Goal: Task Accomplishment & Management: Check status

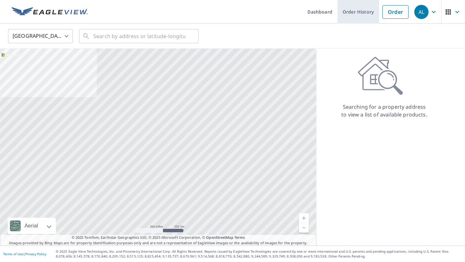
click at [360, 16] on link "Order History" at bounding box center [358, 12] width 42 height 24
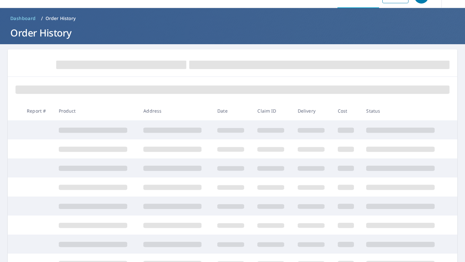
scroll to position [30, 0]
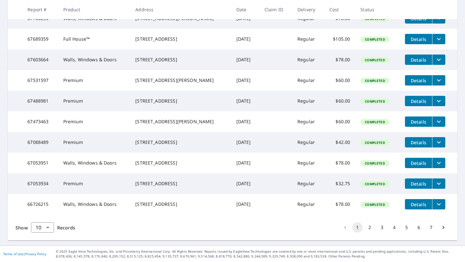
scroll to position [138, 0]
click at [65, 194] on td "Premium" at bounding box center [94, 183] width 72 height 21
click at [142, 187] on div "[STREET_ADDRESS]" at bounding box center [180, 184] width 90 height 6
click at [420, 187] on span "Details" at bounding box center [418, 184] width 19 height 6
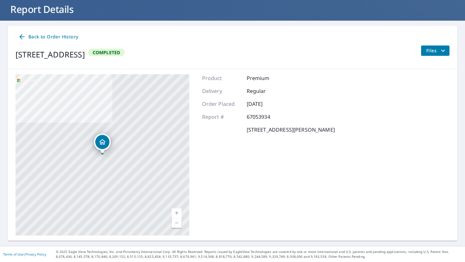
click at [438, 51] on span "Files" at bounding box center [436, 51] width 21 height 8
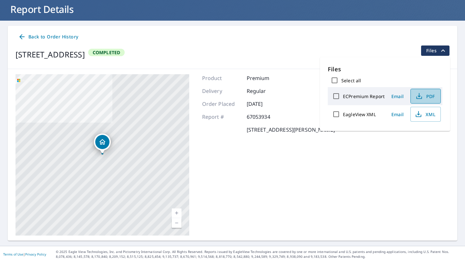
click at [428, 94] on span "PDF" at bounding box center [425, 96] width 21 height 8
click at [302, 93] on div "Delivery Regular" at bounding box center [268, 91] width 133 height 8
